Goal: Task Accomplishment & Management: Manage account settings

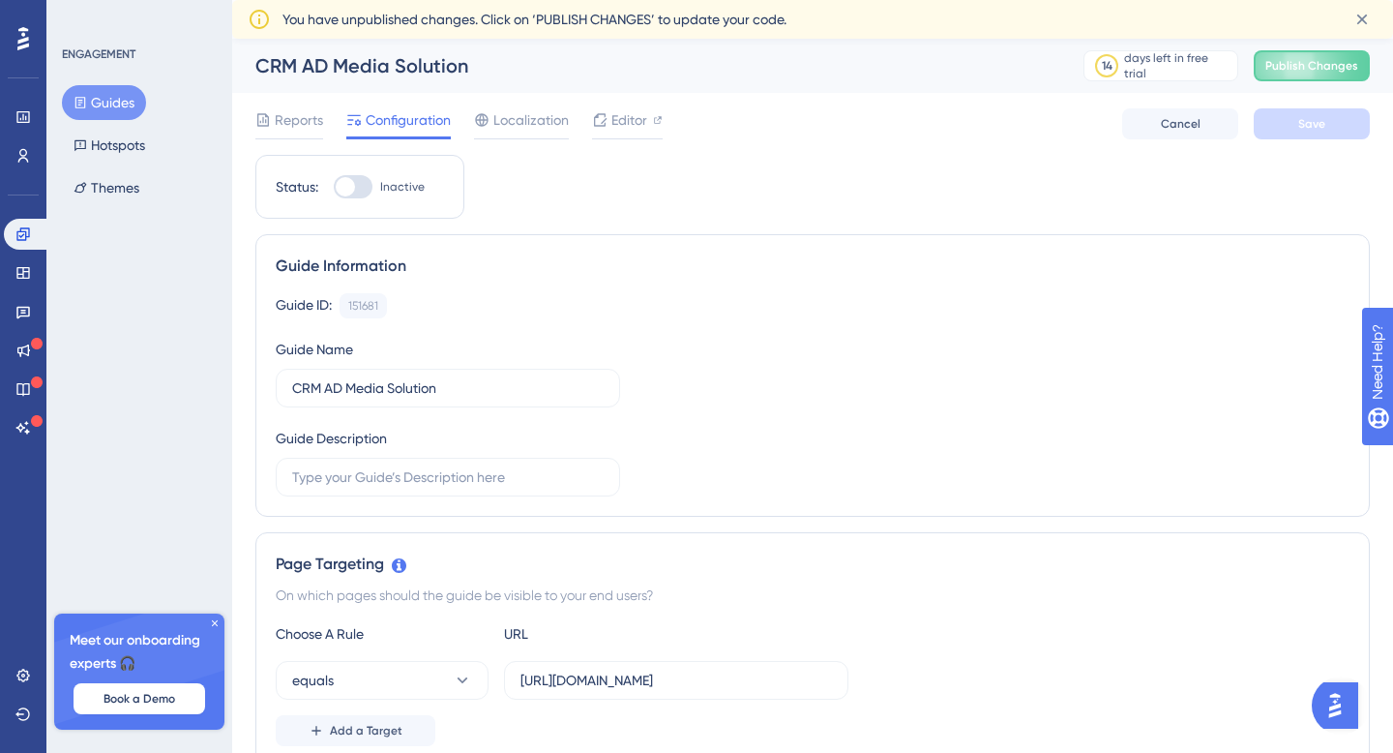
click at [360, 191] on div at bounding box center [353, 186] width 39 height 23
click at [334, 188] on input "Inactive" at bounding box center [333, 187] width 1 height 1
click at [1299, 126] on span "Save" at bounding box center [1312, 123] width 27 height 15
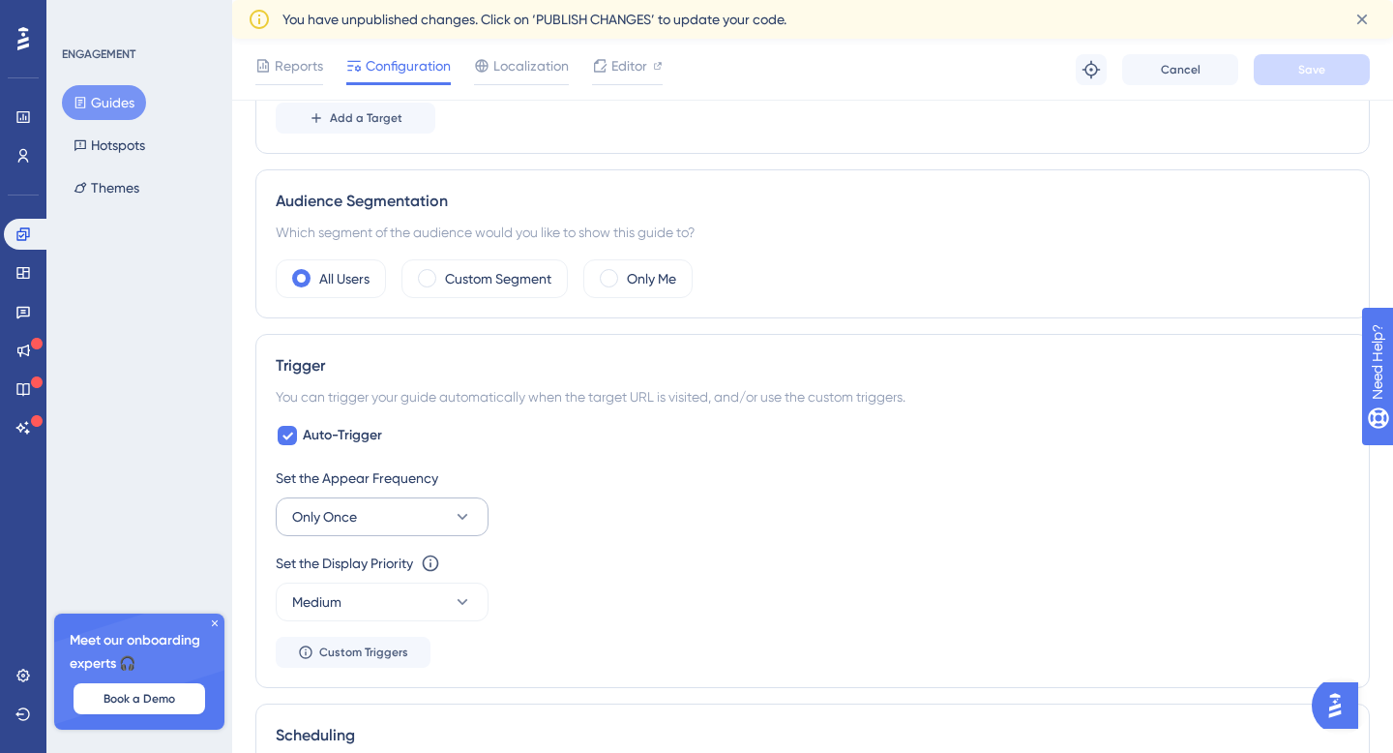
scroll to position [623, 0]
click at [404, 521] on button "Only Once" at bounding box center [382, 513] width 213 height 39
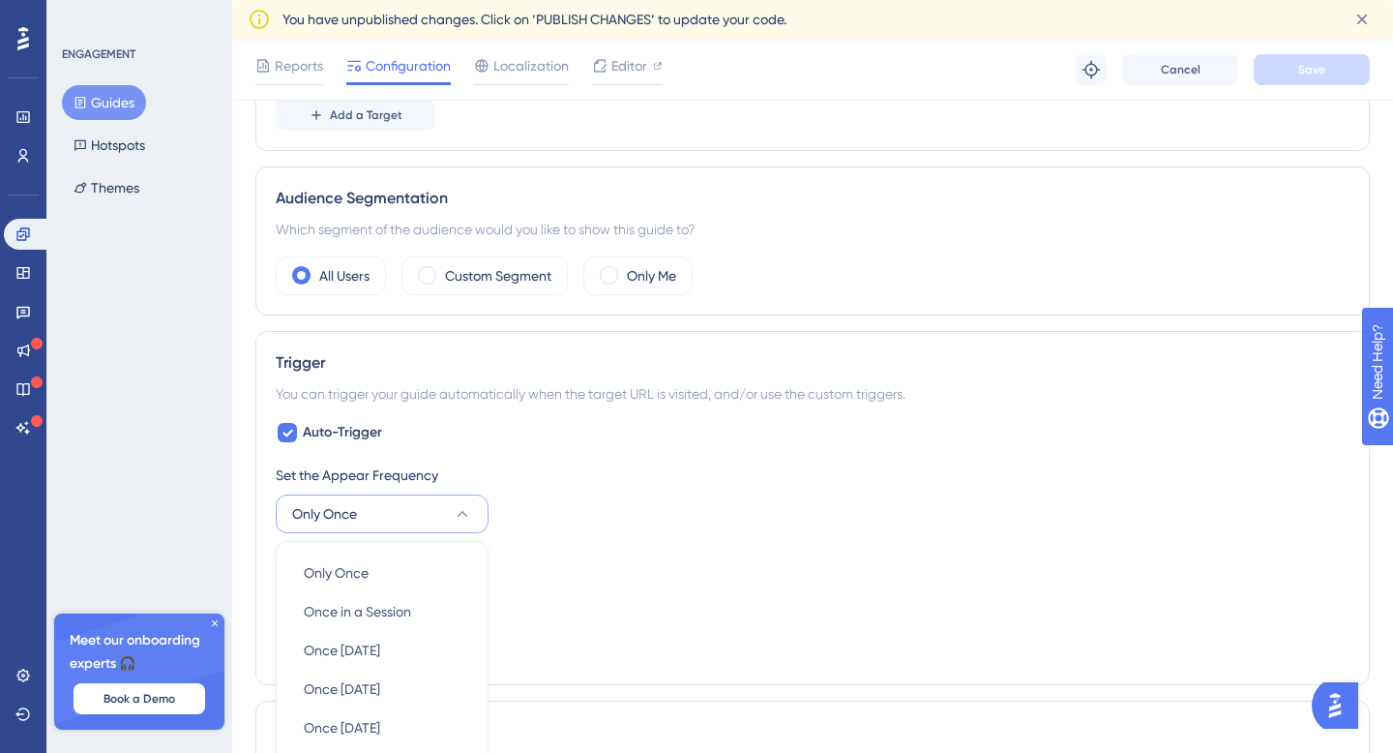
scroll to position [933, 0]
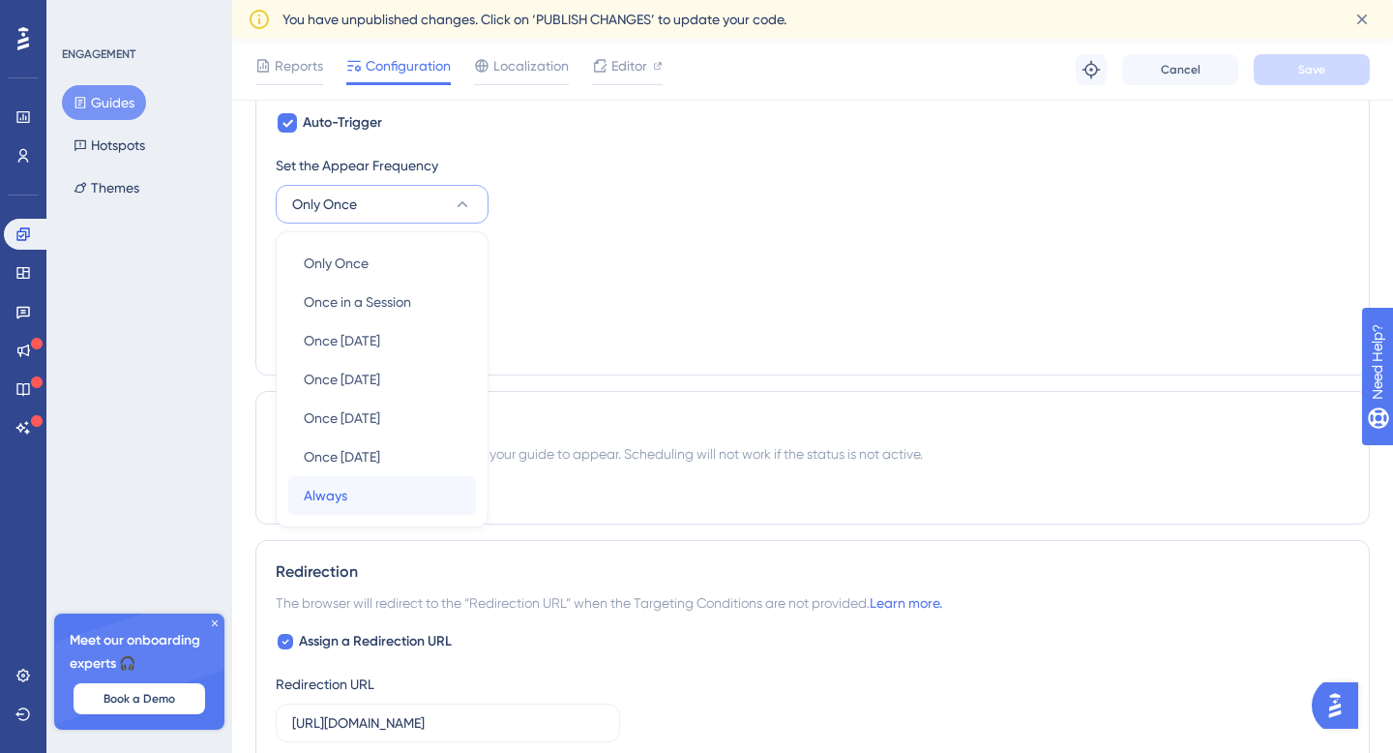
click at [373, 488] on div "Always Always" at bounding box center [382, 495] width 157 height 39
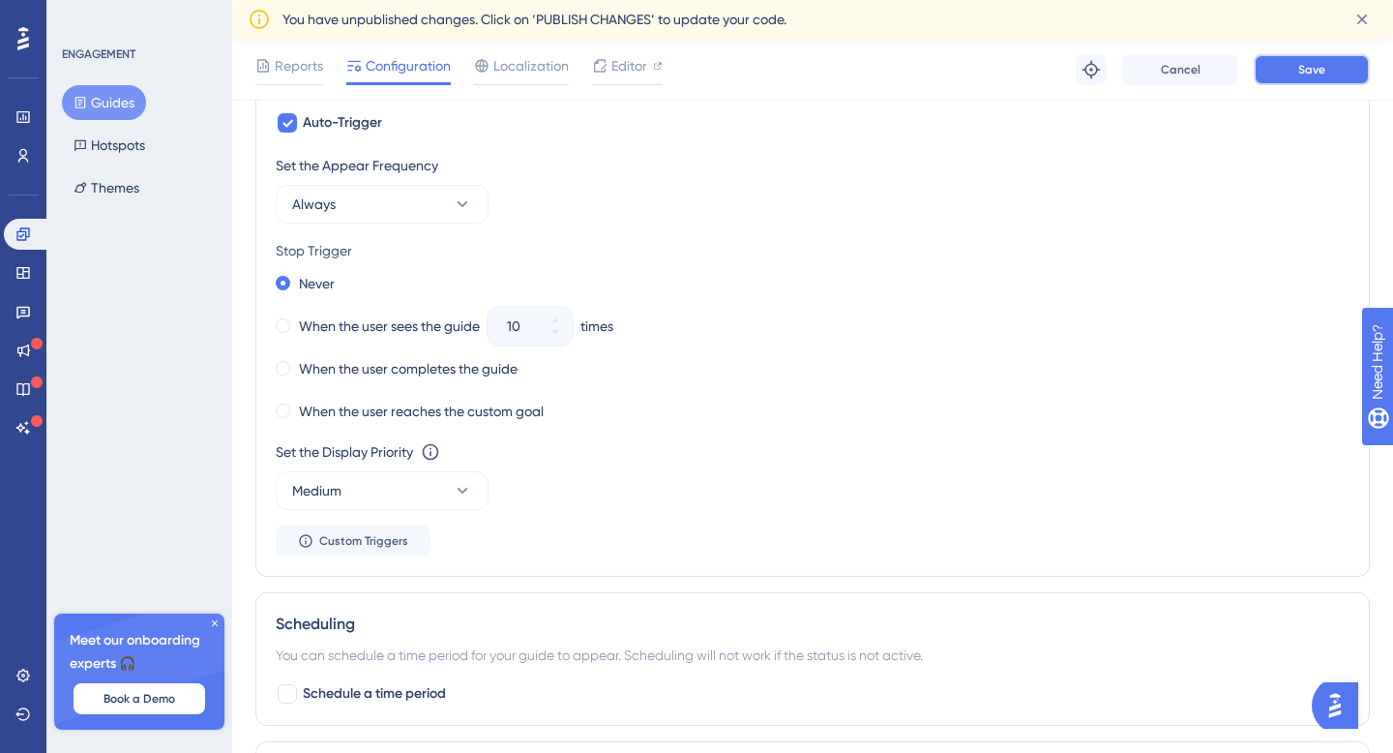
click at [1319, 69] on span "Save" at bounding box center [1312, 69] width 27 height 15
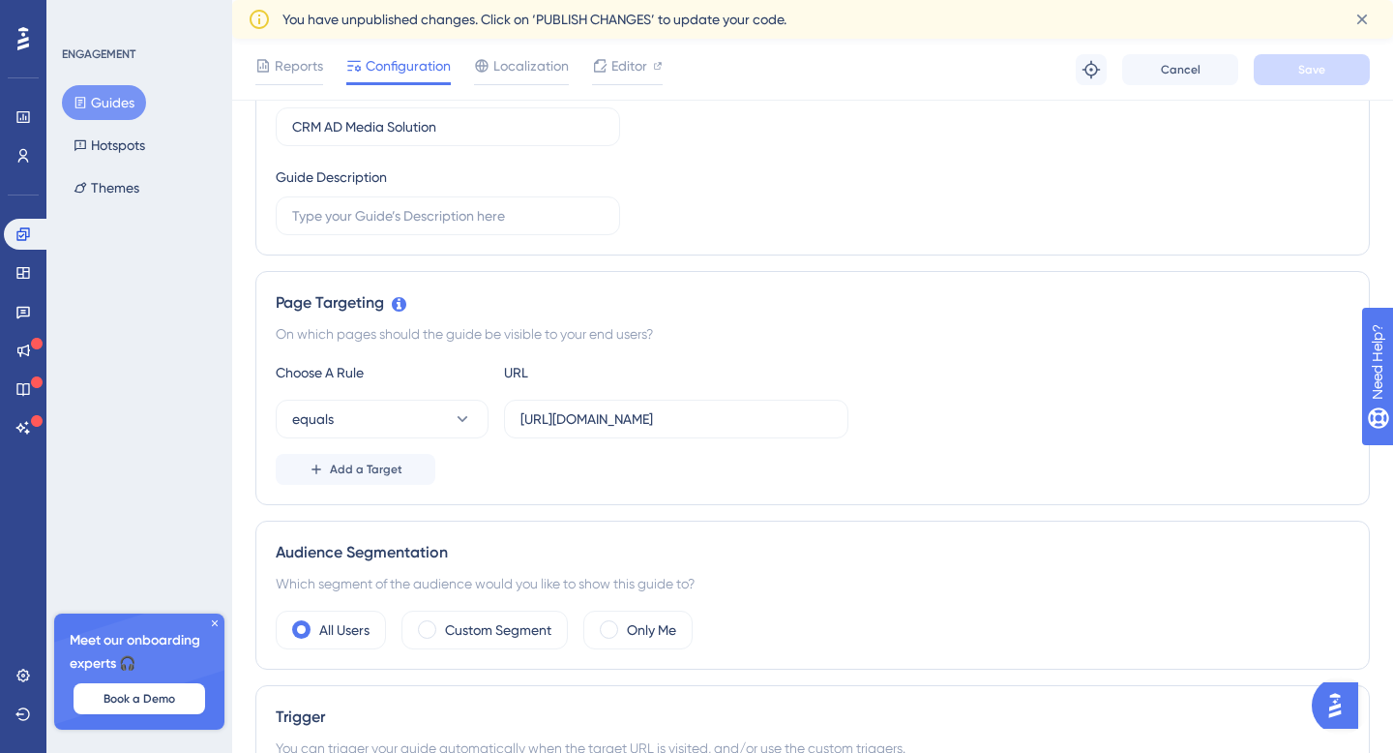
scroll to position [0, 0]
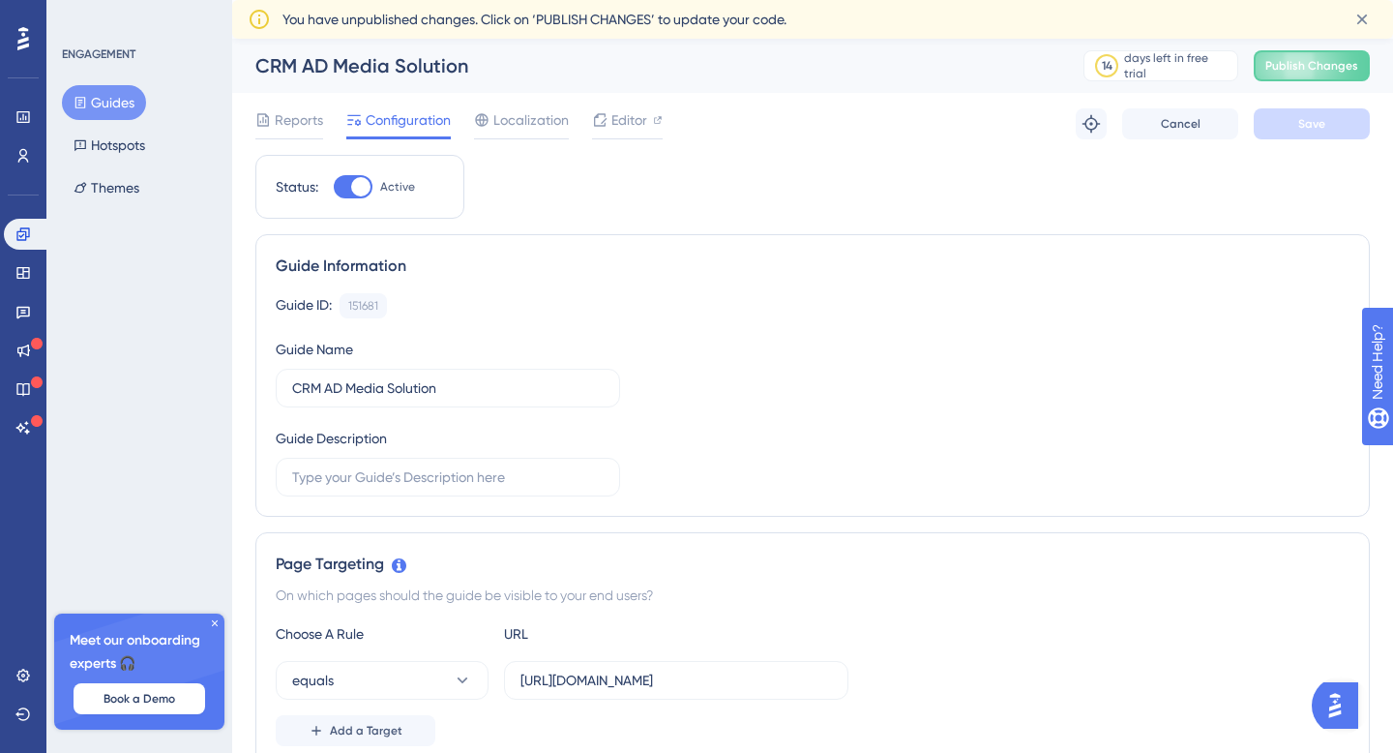
click at [363, 190] on div at bounding box center [360, 186] width 19 height 19
click at [334, 188] on input "Active" at bounding box center [333, 187] width 1 height 1
checkbox input "false"
click at [1328, 128] on button "Save" at bounding box center [1312, 123] width 116 height 31
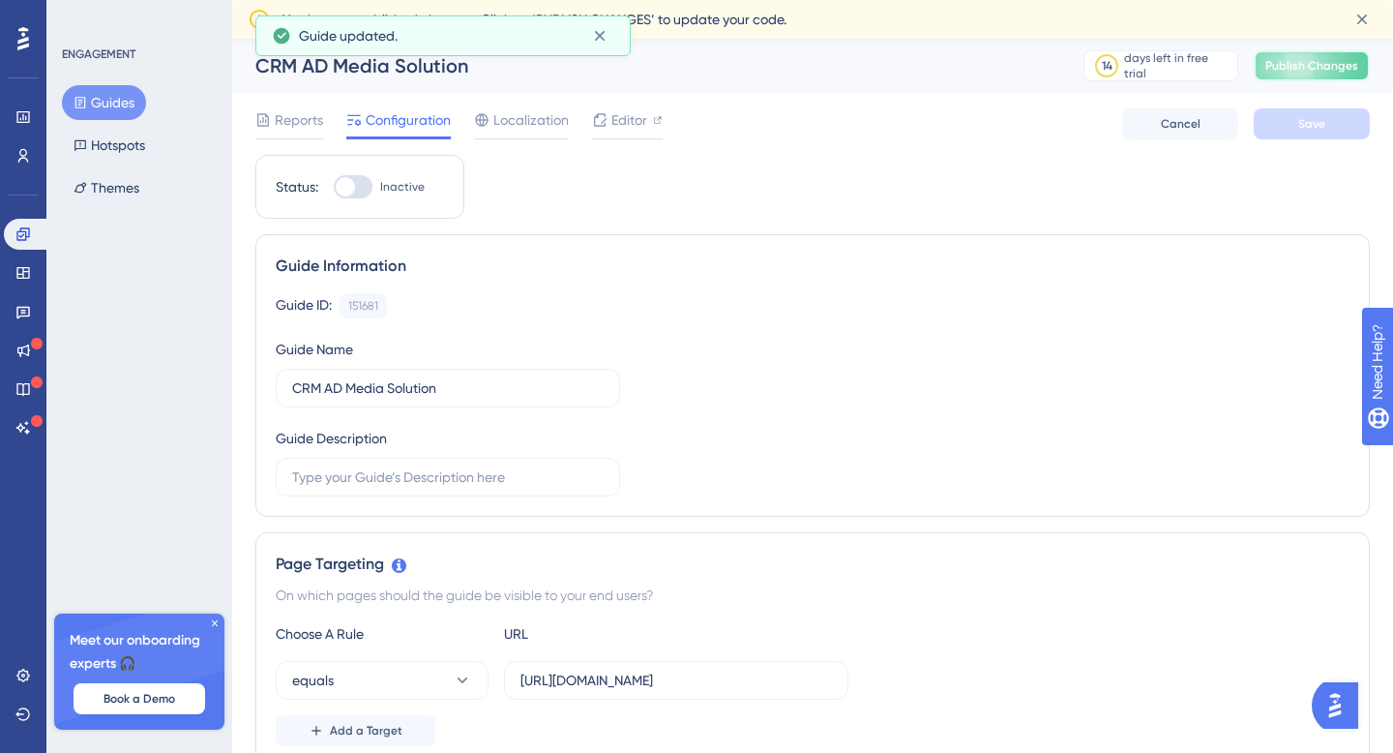
click at [1330, 77] on button "Publish Changes" at bounding box center [1312, 65] width 116 height 31
